Goal: Find specific page/section: Find specific page/section

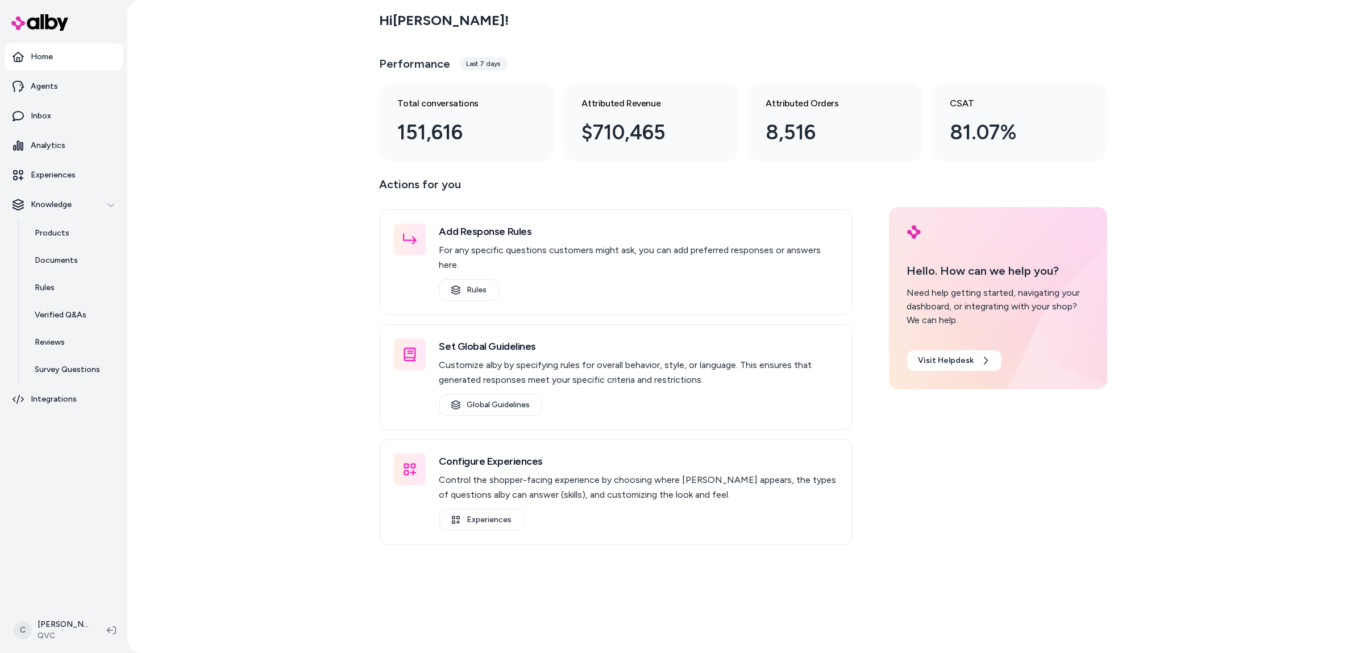
click at [275, 285] on div "Hi Charles ! Performance Last 7 days Total conversations 151,616 Attributed Rev…" at bounding box center [743, 326] width 1232 height 653
click at [58, 371] on p "Survey Questions" at bounding box center [67, 369] width 65 height 11
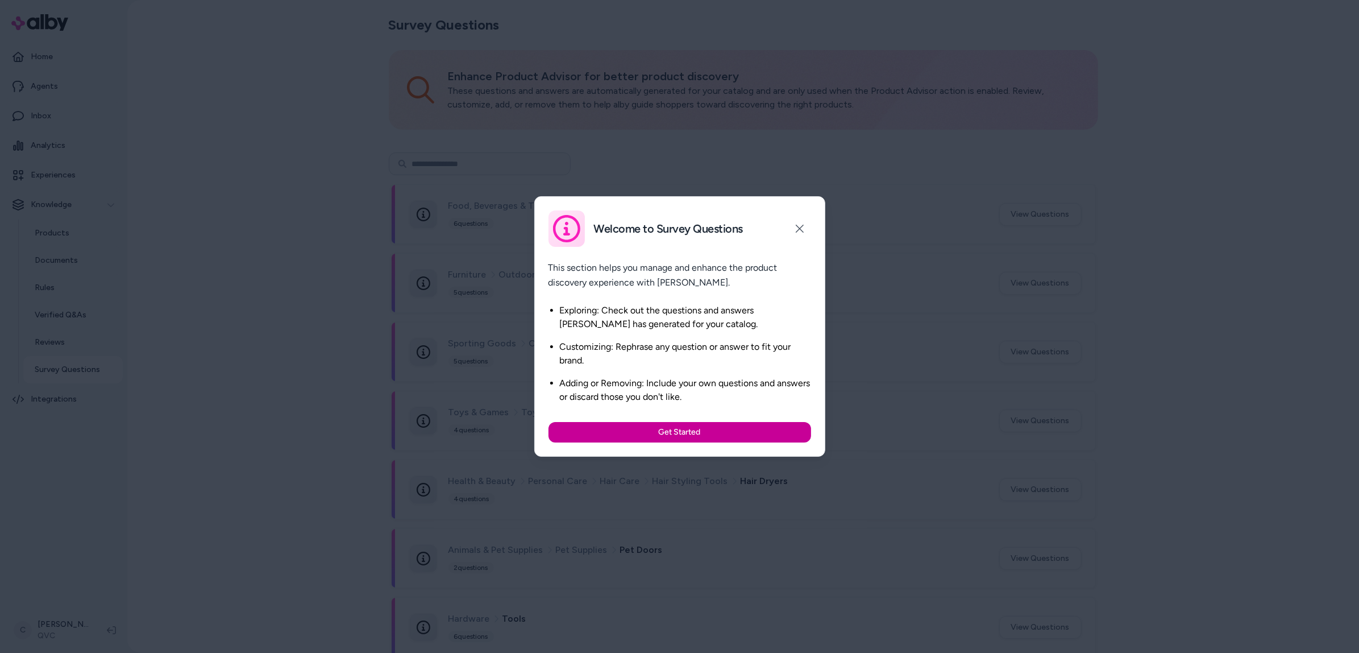
click at [725, 426] on button "Get Started" at bounding box center [680, 432] width 263 height 20
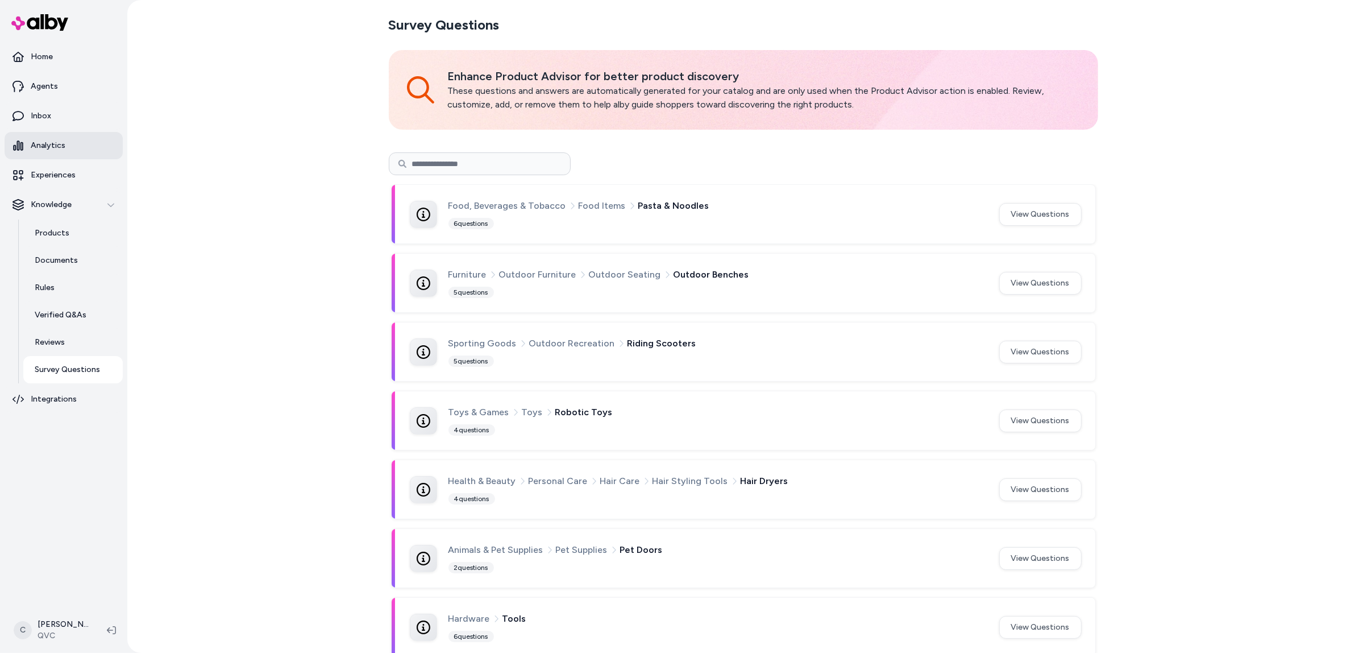
click at [66, 156] on link "Analytics" at bounding box center [64, 145] width 118 height 27
